Goal: Information Seeking & Learning: Learn about a topic

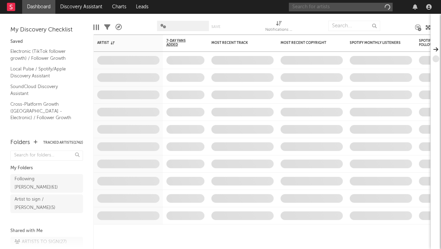
click at [354, 9] on input "text" at bounding box center [341, 7] width 104 height 9
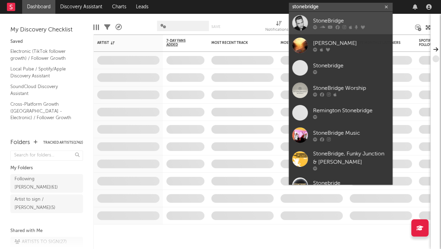
type input "stonebridge"
click at [337, 21] on div "StoneBridge" at bounding box center [351, 21] width 76 height 8
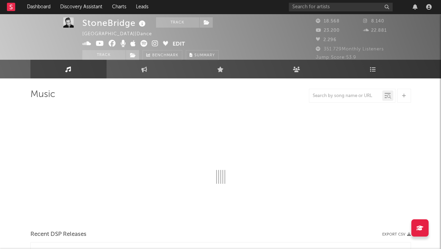
scroll to position [6, 0]
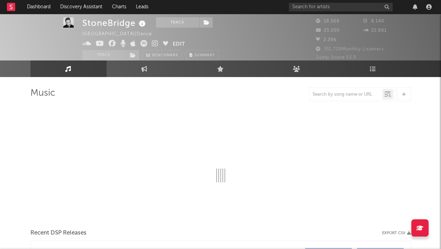
select select "6m"
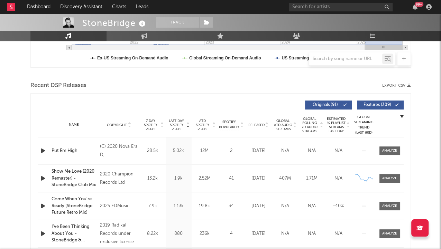
scroll to position [208, 0]
click at [180, 125] on span "Last Day Spotify Plays" at bounding box center [176, 125] width 18 height 12
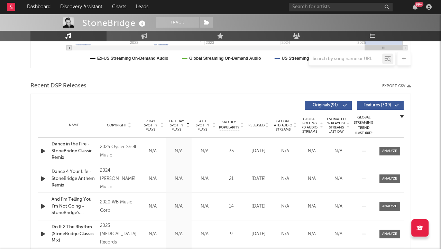
click at [180, 125] on span "Last Day Spotify Plays" at bounding box center [176, 125] width 18 height 12
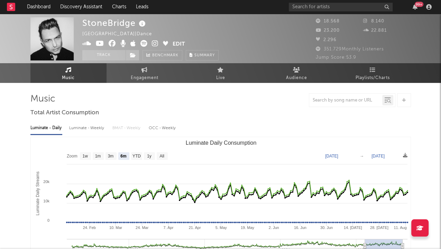
scroll to position [0, 0]
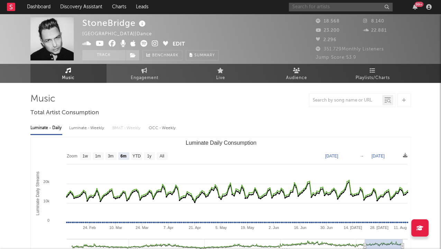
click at [319, 8] on input "text" at bounding box center [341, 7] width 104 height 9
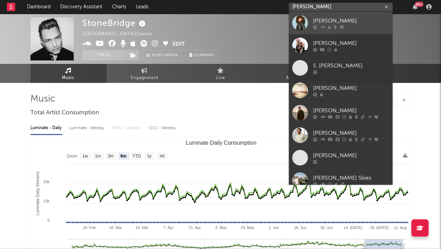
type input "robin s"
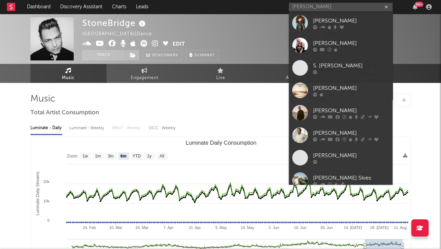
click at [320, 18] on div "[PERSON_NAME]" at bounding box center [351, 21] width 76 height 8
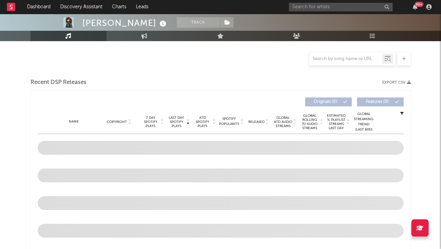
scroll to position [173, 0]
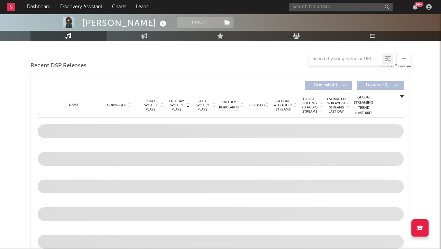
select select "6m"
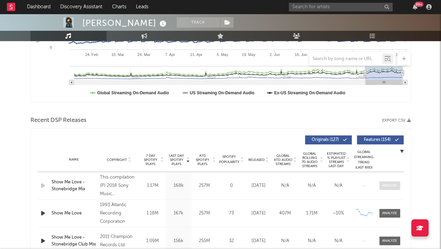
click at [383, 184] on div at bounding box center [389, 185] width 15 height 5
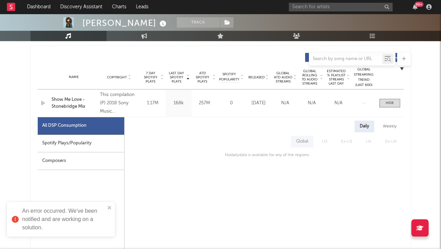
scroll to position [262, 0]
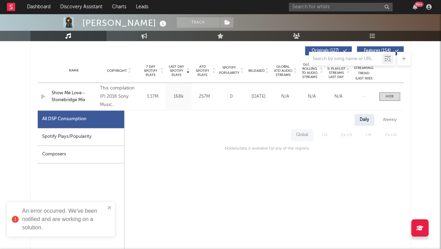
click at [103, 129] on div "Spotify Plays/Popularity" at bounding box center [81, 137] width 86 height 18
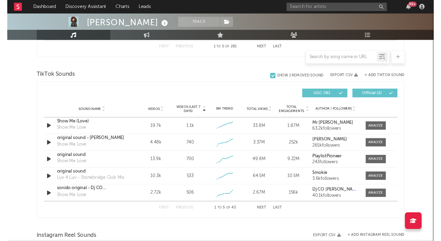
scroll to position [773, 0]
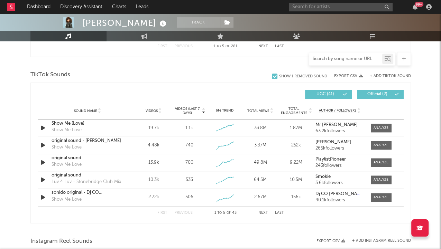
click at [325, 57] on input "text" at bounding box center [345, 59] width 73 height 6
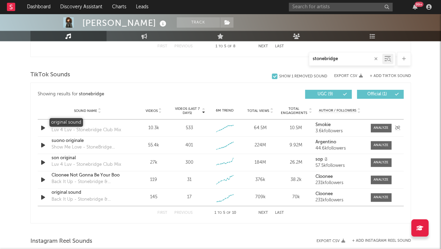
type input "stonebridge"
click at [70, 122] on div "original sound" at bounding box center [87, 123] width 72 height 7
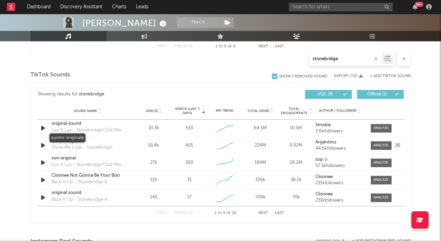
click at [75, 138] on div "suono originale" at bounding box center [87, 141] width 72 height 7
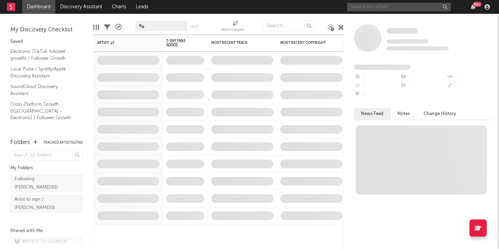
click at [364, 10] on input "text" at bounding box center [399, 7] width 104 height 9
type input "hedegaard"
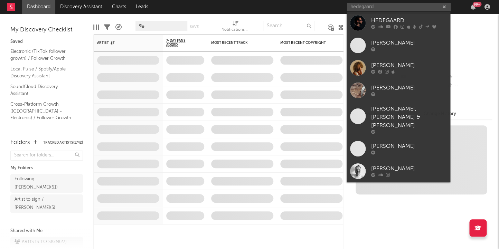
click at [387, 24] on div "HEDEGAARD" at bounding box center [409, 21] width 76 height 8
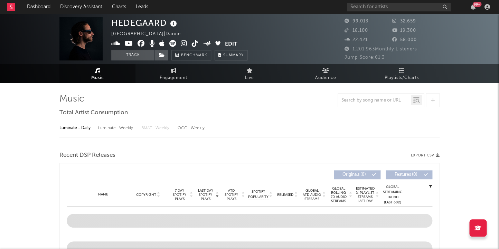
select select "6m"
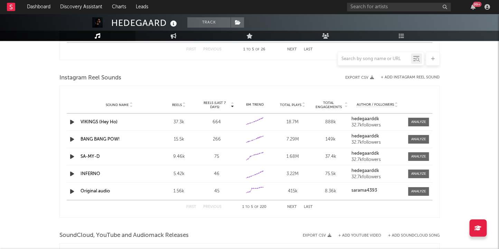
scroll to position [608, 0]
click at [358, 58] on input "text" at bounding box center [374, 59] width 73 height 6
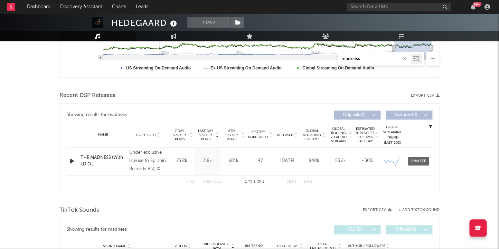
scroll to position [226, 0]
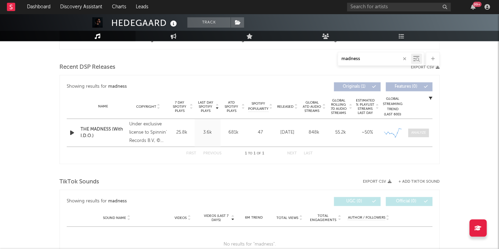
type input "madness"
click at [420, 131] on div at bounding box center [418, 132] width 15 height 5
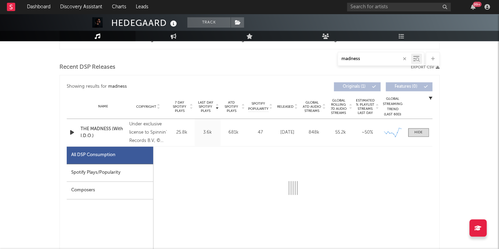
click at [84, 175] on div "Spotify Plays/Popularity" at bounding box center [110, 173] width 86 height 18
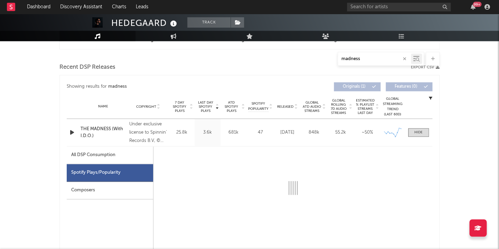
select select "1w"
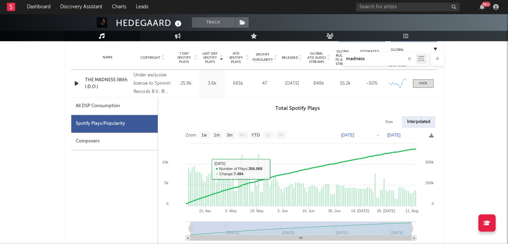
scroll to position [274, 0]
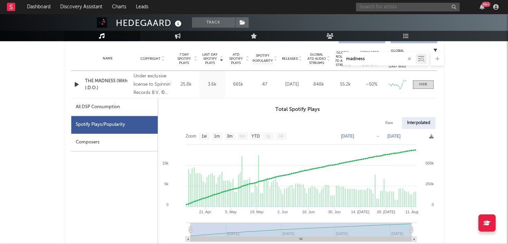
click at [394, 10] on input "text" at bounding box center [408, 7] width 104 height 9
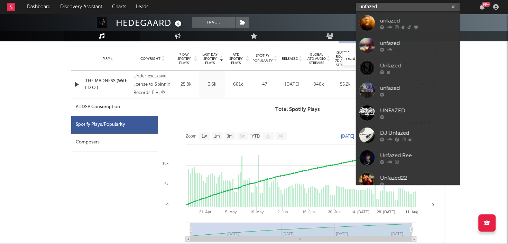
type input "unfazed"
click at [389, 22] on div "unfazed" at bounding box center [418, 21] width 76 height 8
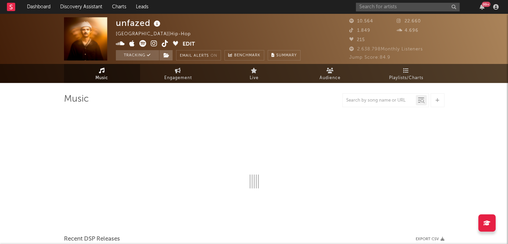
select select "6m"
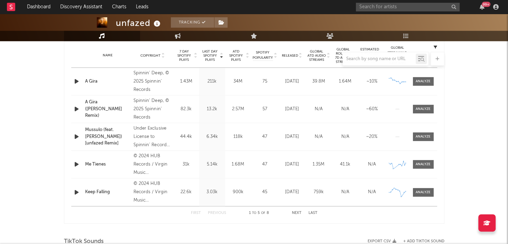
scroll to position [281, 0]
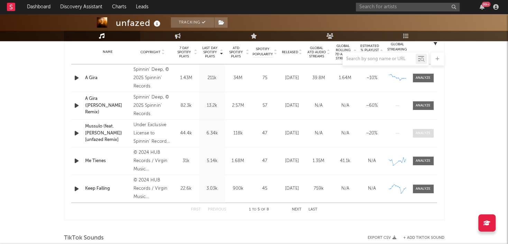
click at [427, 136] on span at bounding box center [423, 133] width 21 height 9
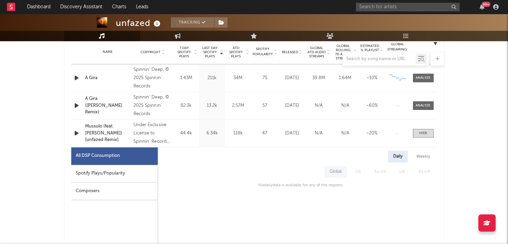
click at [117, 182] on div "Composers" at bounding box center [114, 191] width 86 height 18
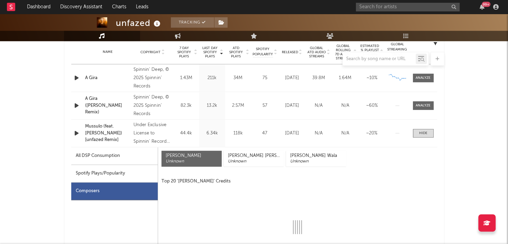
click at [124, 170] on div "Spotify Plays/Popularity" at bounding box center [114, 174] width 86 height 18
select select "1w"
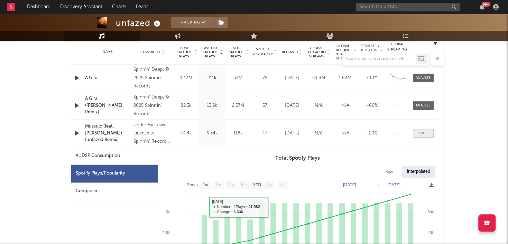
drag, startPoint x: 430, startPoint y: 131, endPoint x: 424, endPoint y: 131, distance: 6.6
click at [430, 131] on span at bounding box center [423, 133] width 21 height 9
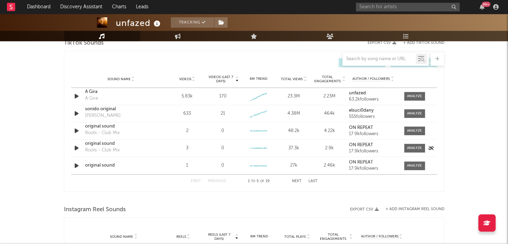
scroll to position [477, 0]
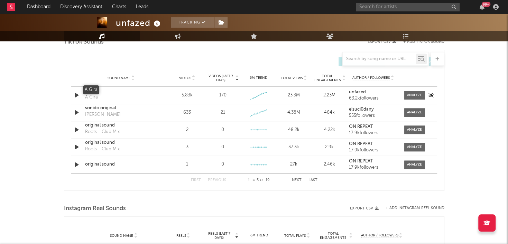
click at [93, 90] on div "A Gira" at bounding box center [121, 90] width 72 height 7
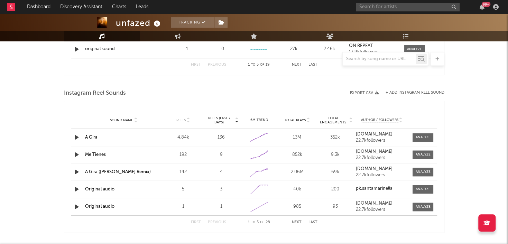
scroll to position [596, 0]
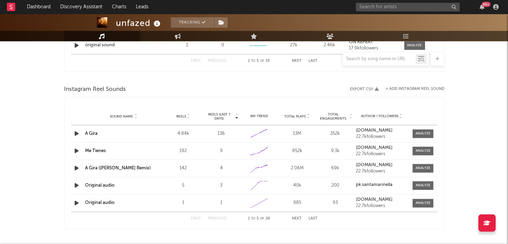
click at [90, 132] on link "A Gira" at bounding box center [91, 133] width 12 height 4
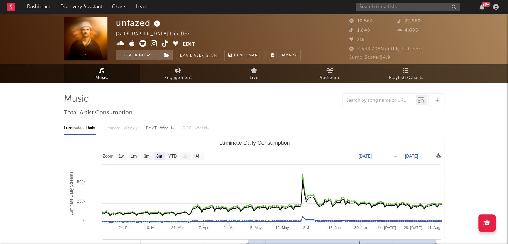
scroll to position [0, 0]
click at [371, 9] on input "text" at bounding box center [408, 7] width 104 height 9
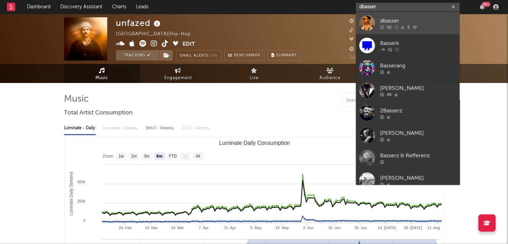
type input "dbasser"
click at [381, 23] on div "dbasser" at bounding box center [418, 21] width 76 height 8
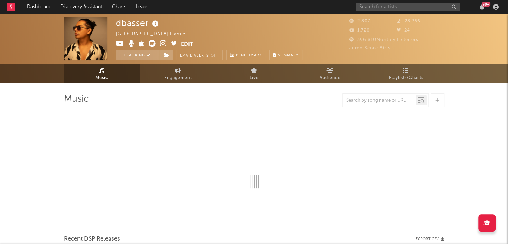
select select "1w"
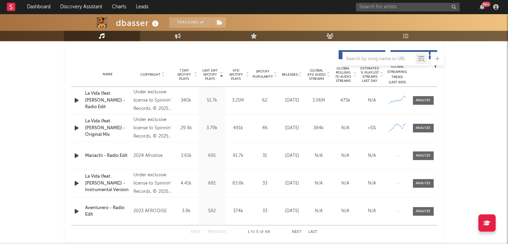
scroll to position [271, 0]
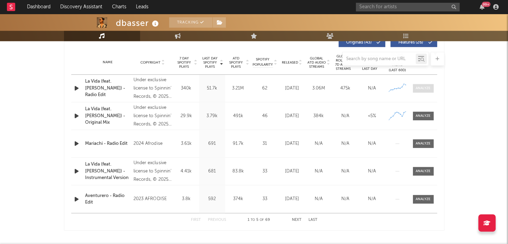
click at [420, 84] on span at bounding box center [423, 88] width 21 height 9
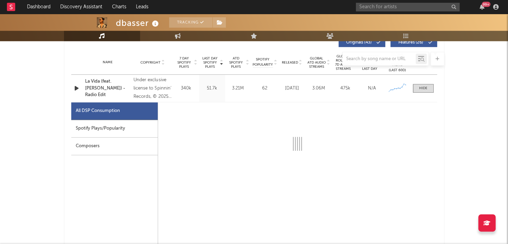
click at [83, 133] on div "Spotify Plays/Popularity" at bounding box center [114, 129] width 86 height 18
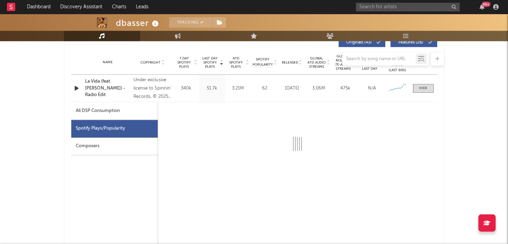
select select "1w"
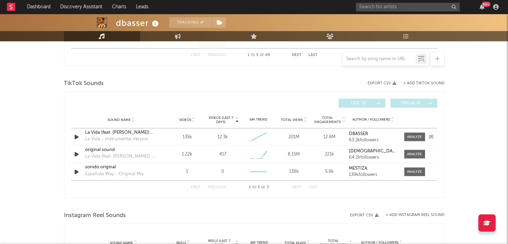
scroll to position [764, 0]
click at [142, 131] on div "La Vida (feat. [PERSON_NAME]) [Radio Edit]" at bounding box center [121, 132] width 72 height 7
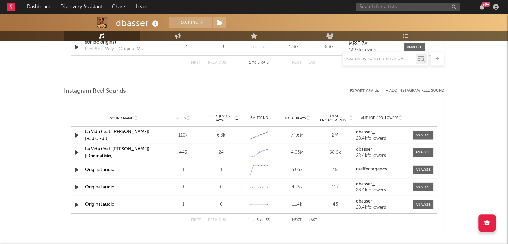
scroll to position [891, 0]
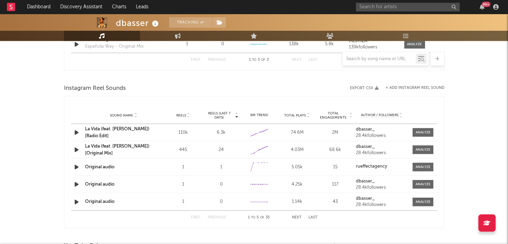
click at [142, 130] on link "La Vida (feat. [PERSON_NAME]) [Radio Edit]" at bounding box center [117, 132] width 64 height 11
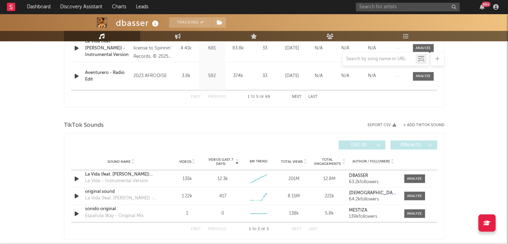
scroll to position [721, 0]
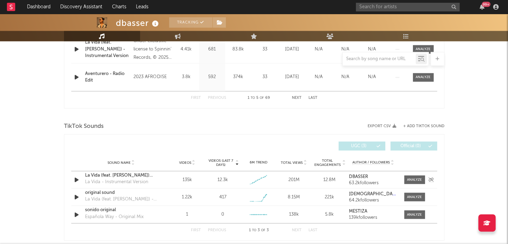
drag, startPoint x: 417, startPoint y: 179, endPoint x: 431, endPoint y: 174, distance: 15.5
click at [417, 179] on div at bounding box center [414, 179] width 15 height 5
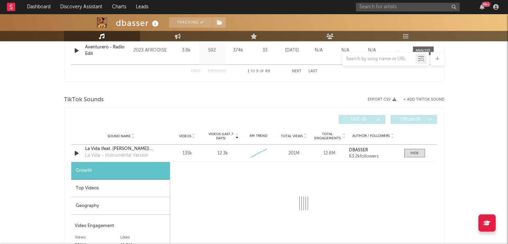
select select "1w"
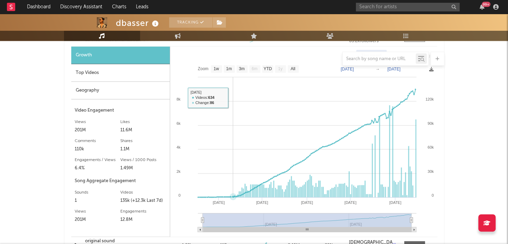
scroll to position [885, 0]
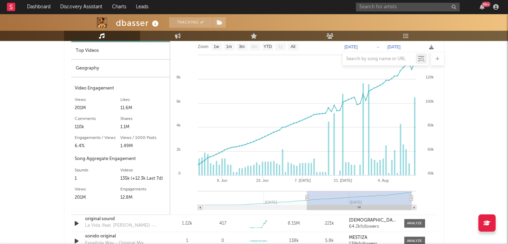
type input "[DATE]"
drag, startPoint x: 202, startPoint y: 197, endPoint x: 303, endPoint y: 194, distance: 101.6
click at [307, 196] on icon at bounding box center [306, 198] width 3 height 5
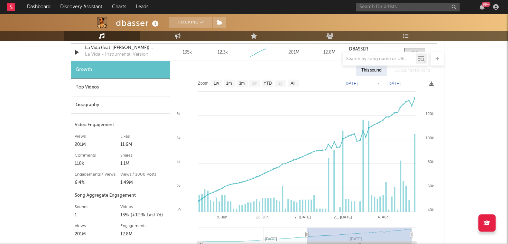
scroll to position [843, 0]
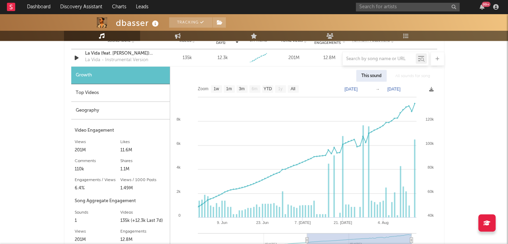
drag, startPoint x: 111, startPoint y: 94, endPoint x: 119, endPoint y: 92, distance: 7.8
click at [112, 93] on div "Top Videos" at bounding box center [120, 93] width 98 height 18
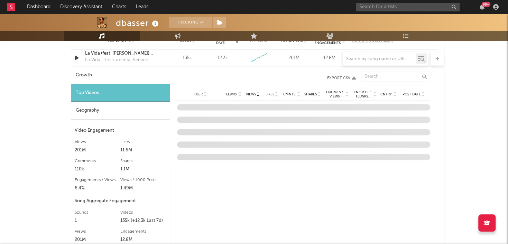
click at [405, 89] on div "User Fllwrs. Views Likes Cmnts. Shares Engmts / Views Engmts / Fllwrs. Cntry. P…" at bounding box center [303, 94] width 253 height 14
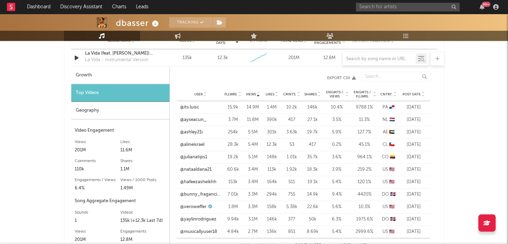
click at [407, 92] on span "Post Date" at bounding box center [411, 94] width 18 height 4
click at [192, 106] on link "@[PERSON_NAME].rbds" at bounding box center [200, 107] width 41 height 7
click at [191, 118] on link "@ayseacun_" at bounding box center [193, 119] width 26 height 7
click at [195, 130] on link "@stephaniepena__" at bounding box center [200, 132] width 40 height 7
drag, startPoint x: 190, startPoint y: 143, endPoint x: 193, endPoint y: 150, distance: 7.3
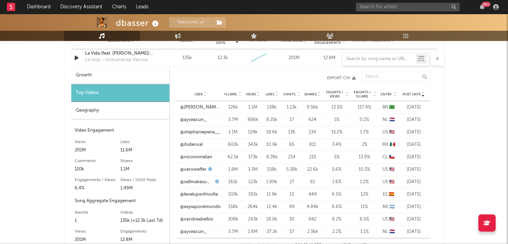
click at [191, 143] on link "@itsdenval" at bounding box center [191, 144] width 22 height 7
drag, startPoint x: 195, startPoint y: 156, endPoint x: 193, endPoint y: 161, distance: 5.5
click at [195, 155] on link "@nicooomelian" at bounding box center [196, 157] width 32 height 7
click at [192, 168] on link "@veroweffer" at bounding box center [193, 169] width 26 height 7
click at [196, 180] on link "@sellmakasumoviq" at bounding box center [196, 182] width 33 height 7
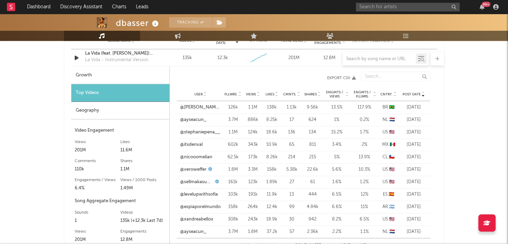
click at [107, 116] on div "Geography" at bounding box center [120, 111] width 98 height 18
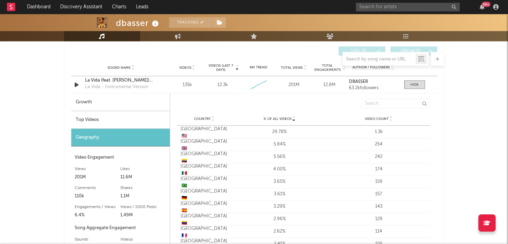
scroll to position [798, 0]
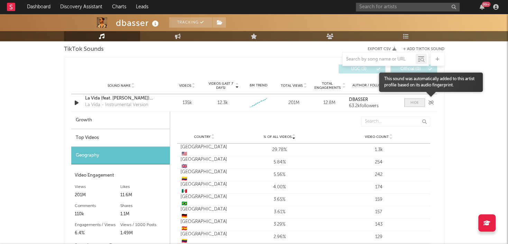
click at [409, 101] on span at bounding box center [414, 102] width 21 height 9
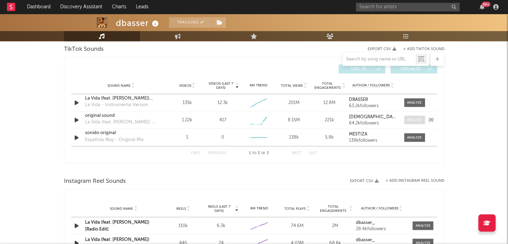
click at [410, 120] on div at bounding box center [414, 119] width 15 height 5
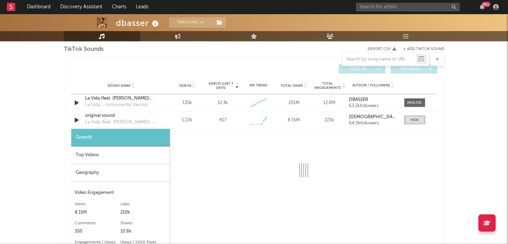
click at [94, 149] on div "Top Videos" at bounding box center [120, 155] width 98 height 18
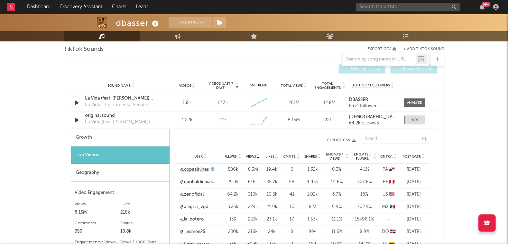
click at [202, 168] on link "@copaairlines" at bounding box center [194, 169] width 29 height 7
click at [121, 169] on div "Geography" at bounding box center [120, 173] width 98 height 18
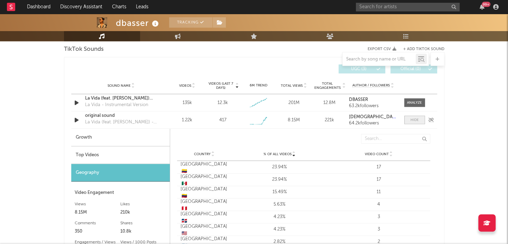
click at [408, 119] on span at bounding box center [414, 119] width 21 height 9
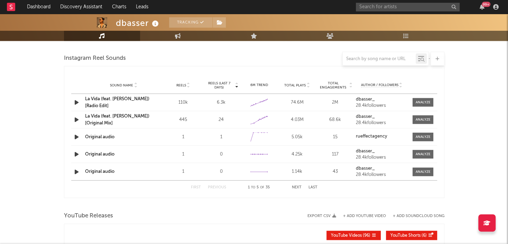
scroll to position [923, 0]
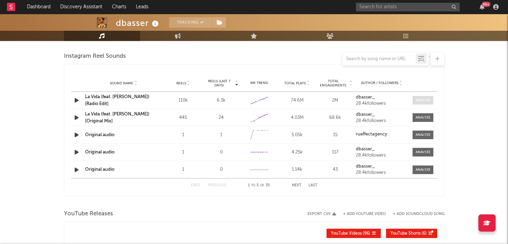
click at [420, 99] on div at bounding box center [422, 100] width 15 height 5
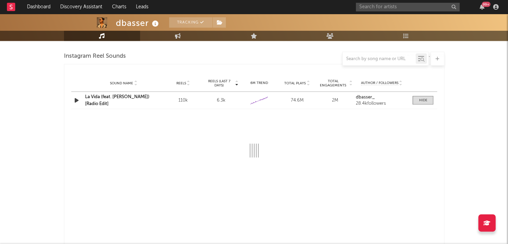
select select "1w"
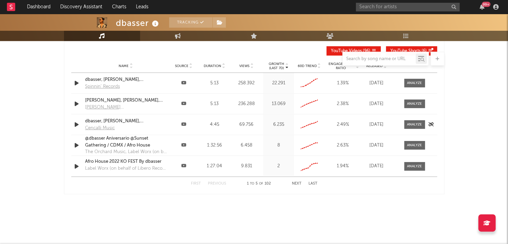
scroll to position [1223, 0]
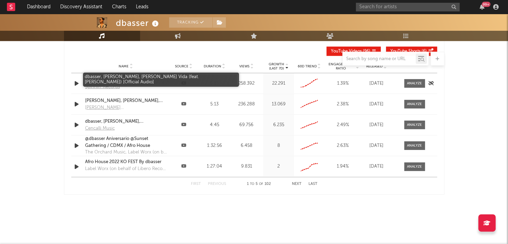
click at [135, 77] on div "dbasser, [PERSON_NAME], [PERSON_NAME] Vida (feat. [PERSON_NAME]) [Official Audi…" at bounding box center [126, 80] width 82 height 7
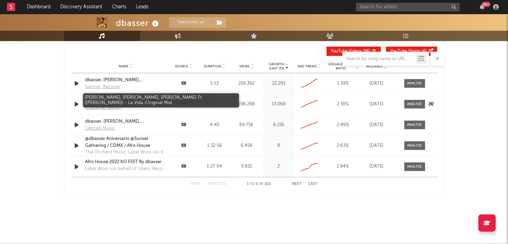
click at [137, 98] on div "[PERSON_NAME], [PERSON_NAME], [PERSON_NAME] Ft. ([PERSON_NAME]) - La Vida (Orig…" at bounding box center [126, 100] width 82 height 7
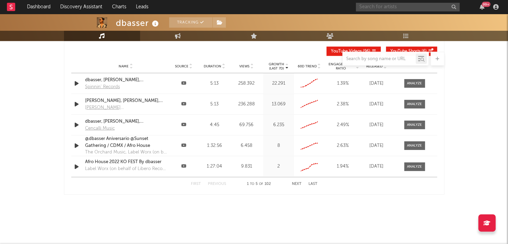
click at [407, 8] on input "text" at bounding box center [408, 7] width 104 height 9
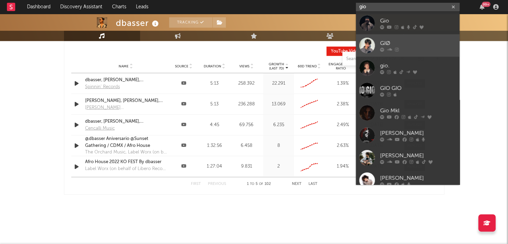
type input "gio"
click at [402, 41] on div "GIØ" at bounding box center [418, 43] width 76 height 8
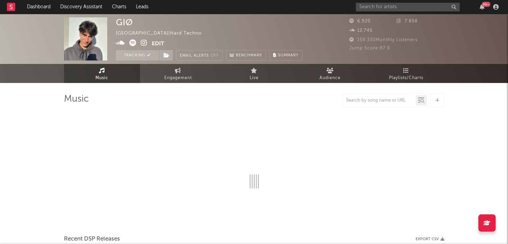
select select "1w"
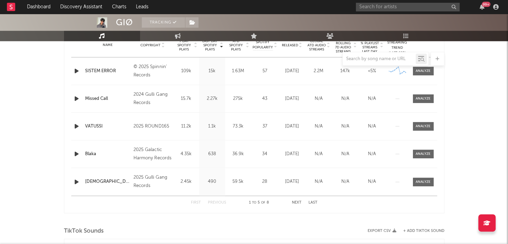
scroll to position [286, 0]
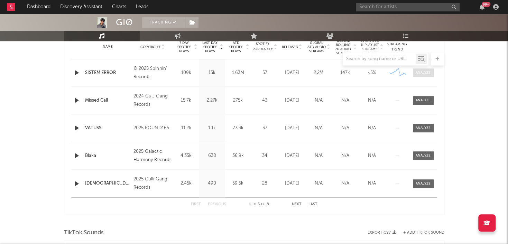
click at [429, 70] on div at bounding box center [422, 72] width 15 height 5
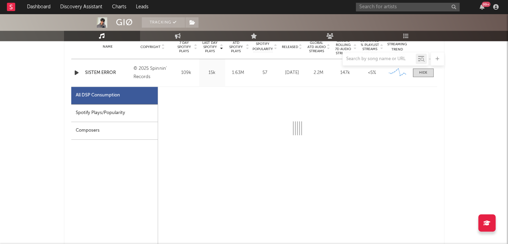
select select "1w"
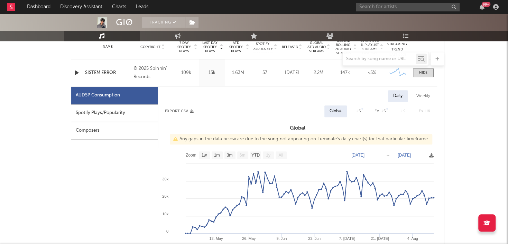
click at [138, 113] on div "Spotify Plays/Popularity" at bounding box center [114, 113] width 86 height 18
select select "1w"
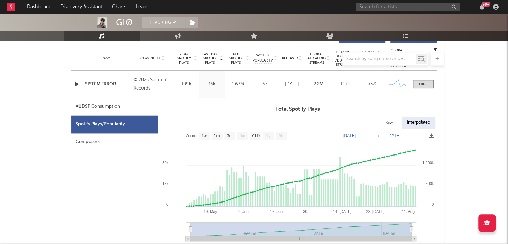
scroll to position [274, 0]
